Goal: Navigation & Orientation: Find specific page/section

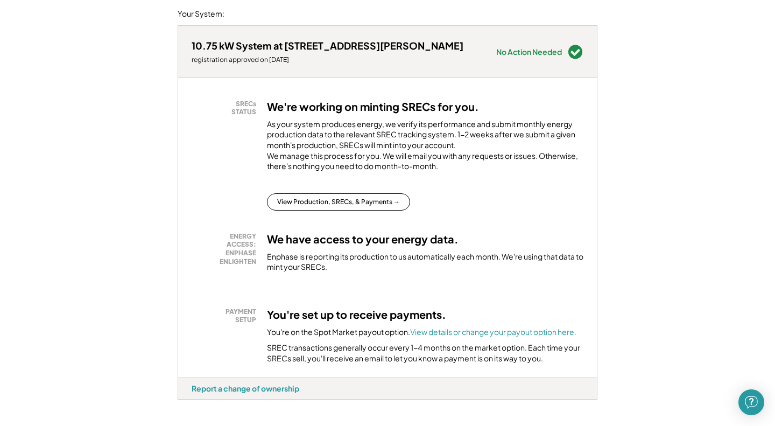
scroll to position [139, 0]
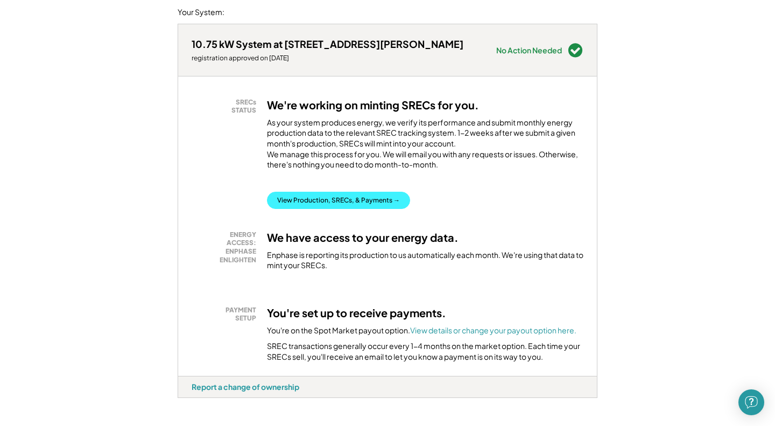
click at [351, 208] on button "View Production, SRECs, & Payments →" at bounding box center [338, 200] width 143 height 17
